Goal: Task Accomplishment & Management: Manage account settings

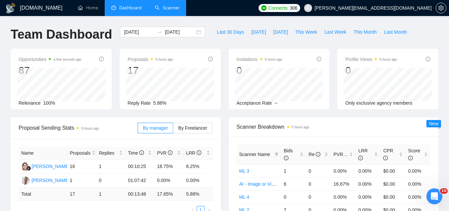
click at [174, 11] on link "Scanner" at bounding box center [167, 8] width 25 height 6
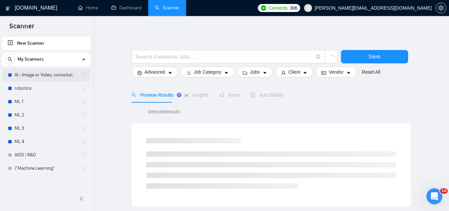
click at [42, 71] on link "AI - Image or Video, convolutional" at bounding box center [46, 74] width 63 height 13
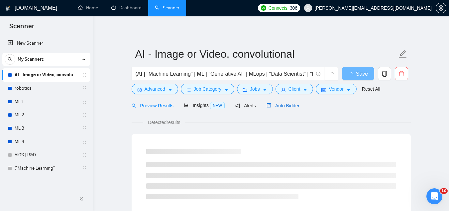
click at [295, 105] on span "Auto Bidder" at bounding box center [283, 105] width 33 height 5
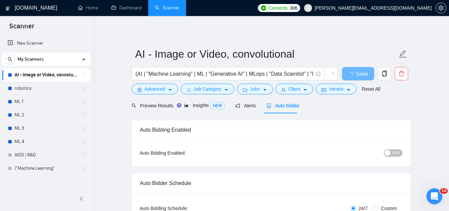
click at [395, 151] on span "OFF" at bounding box center [396, 152] width 8 height 7
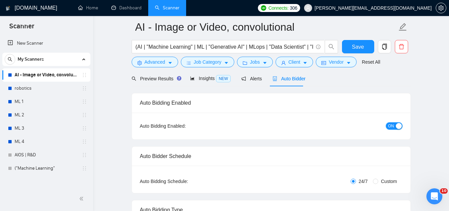
scroll to position [33, 0]
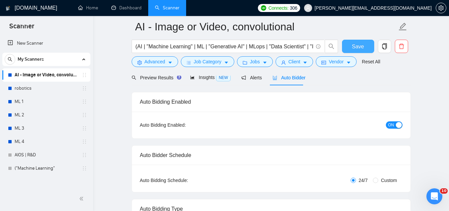
click at [373, 41] on button "Save" at bounding box center [358, 46] width 32 height 13
drag, startPoint x: 50, startPoint y: 84, endPoint x: 148, endPoint y: 104, distance: 100.1
click at [50, 84] on link "robotics" at bounding box center [46, 87] width 63 height 13
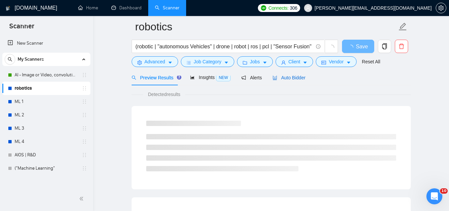
click at [301, 76] on span "Auto Bidder" at bounding box center [289, 77] width 33 height 5
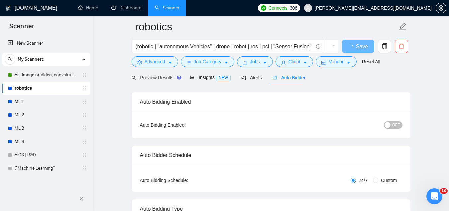
click at [396, 123] on span "OFF" at bounding box center [396, 124] width 8 height 7
click at [368, 47] on button "Save" at bounding box center [358, 46] width 32 height 13
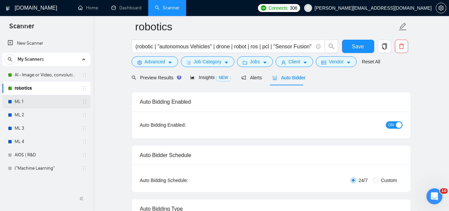
click at [66, 103] on link "ML 1" at bounding box center [46, 101] width 63 height 13
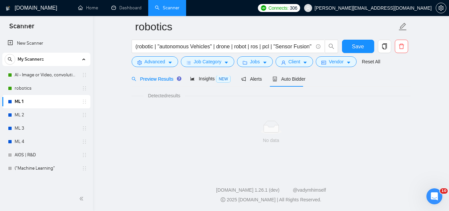
scroll to position [33, 0]
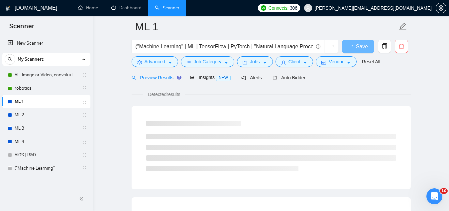
click at [304, 78] on div "Preview Results Insights NEW Alerts Auto Bidder" at bounding box center [271, 78] width 279 height 16
click at [302, 77] on span "Auto Bidder" at bounding box center [289, 77] width 33 height 5
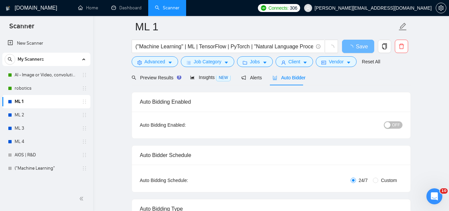
click at [400, 124] on span "OFF" at bounding box center [396, 124] width 8 height 7
click at [360, 47] on span "Save" at bounding box center [358, 46] width 12 height 8
click at [50, 113] on link "ML 2" at bounding box center [46, 114] width 63 height 13
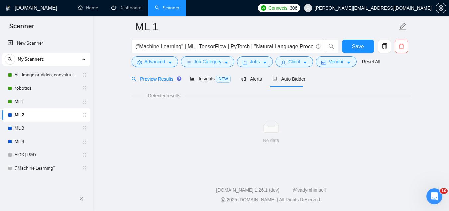
scroll to position [33, 0]
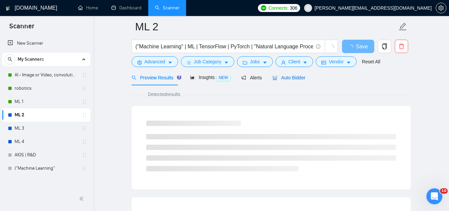
click at [298, 76] on span "Auto Bidder" at bounding box center [289, 77] width 33 height 5
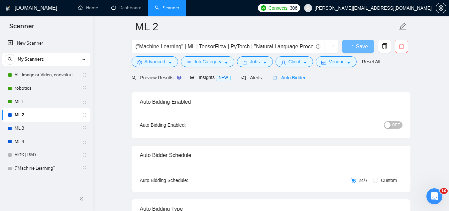
checkbox input "true"
click at [398, 127] on span "OFF" at bounding box center [396, 124] width 8 height 7
click at [349, 46] on button "Save" at bounding box center [358, 46] width 32 height 13
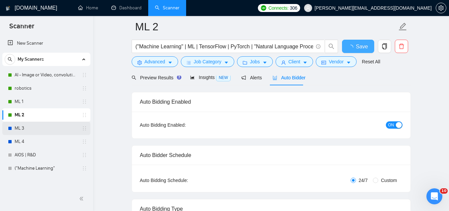
checkbox input "true"
click at [37, 126] on link "ML 3" at bounding box center [46, 127] width 63 height 13
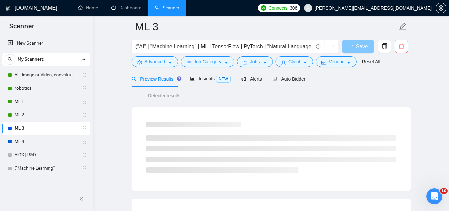
scroll to position [33, 0]
click at [284, 81] on div "Auto Bidder" at bounding box center [289, 78] width 33 height 16
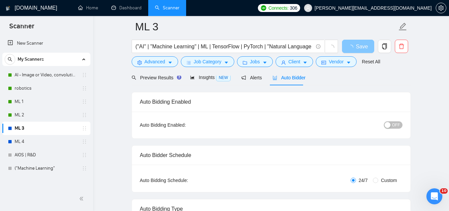
click at [388, 128] on button "OFF" at bounding box center [393, 124] width 19 height 7
click at [363, 50] on span "Save" at bounding box center [358, 46] width 12 height 8
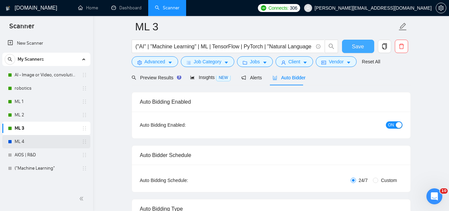
click at [66, 145] on link "ML 4" at bounding box center [46, 141] width 63 height 13
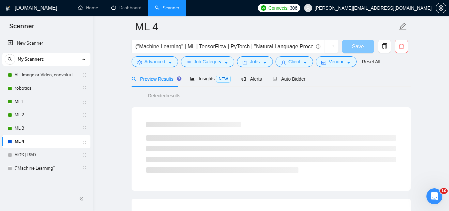
scroll to position [33, 0]
click at [283, 83] on div "Auto Bidder" at bounding box center [289, 78] width 33 height 16
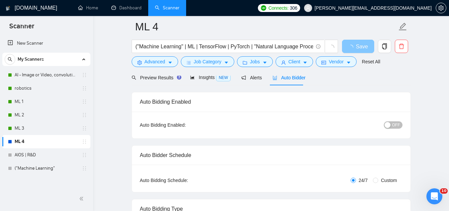
click at [397, 125] on span "OFF" at bounding box center [396, 124] width 8 height 7
click at [356, 40] on button "Save" at bounding box center [358, 46] width 32 height 13
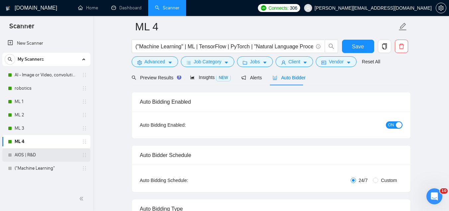
click at [30, 153] on link "AIOS | R&D" at bounding box center [46, 154] width 63 height 13
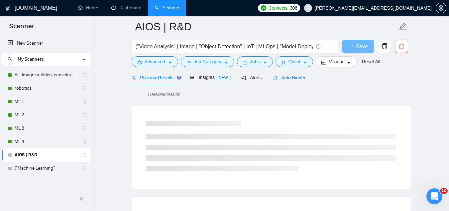
click at [289, 79] on span "Auto Bidder" at bounding box center [289, 77] width 33 height 5
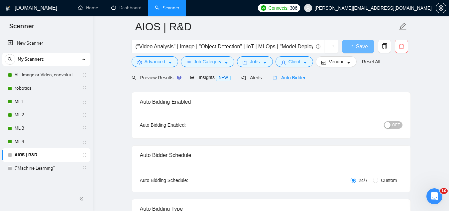
click at [395, 123] on span "OFF" at bounding box center [396, 124] width 8 height 7
click at [354, 48] on span "Save" at bounding box center [358, 46] width 12 height 8
